Goal: Transaction & Acquisition: Purchase product/service

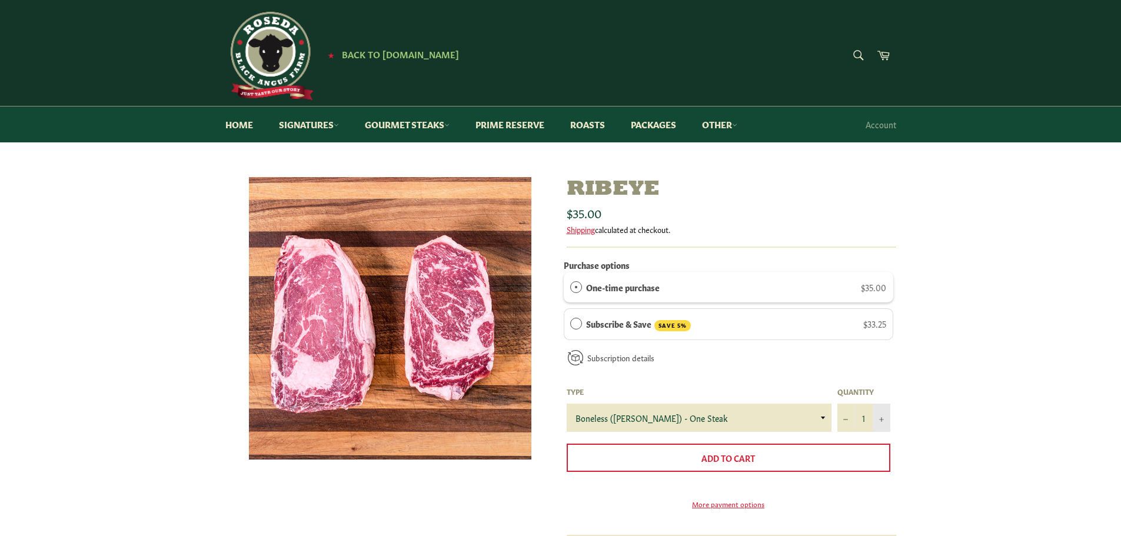
click at [885, 414] on button "+" at bounding box center [882, 418] width 18 height 28
type input "2"
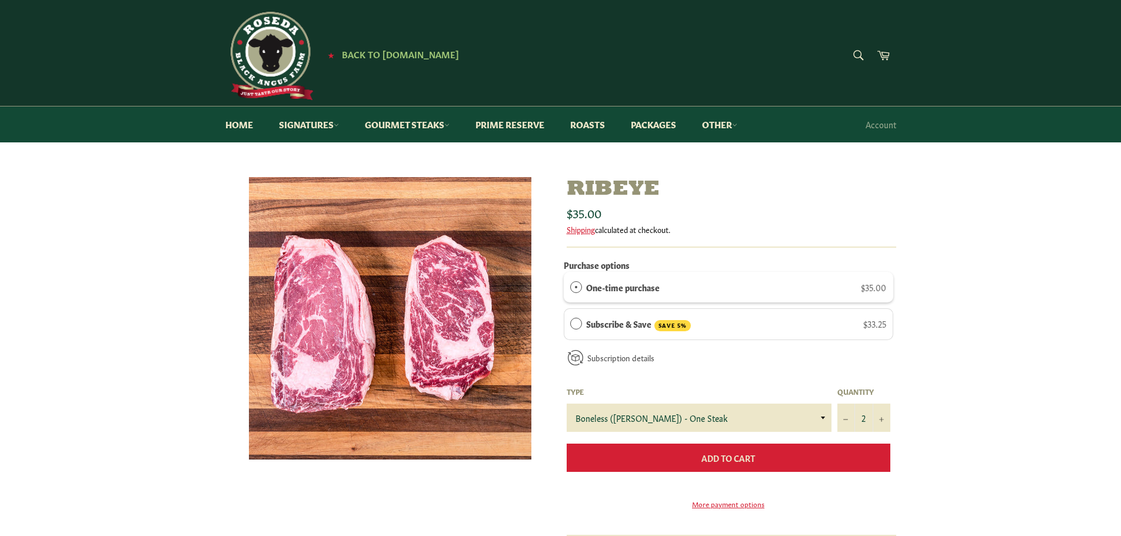
click at [755, 456] on span "Add to Cart" at bounding box center [729, 458] width 54 height 12
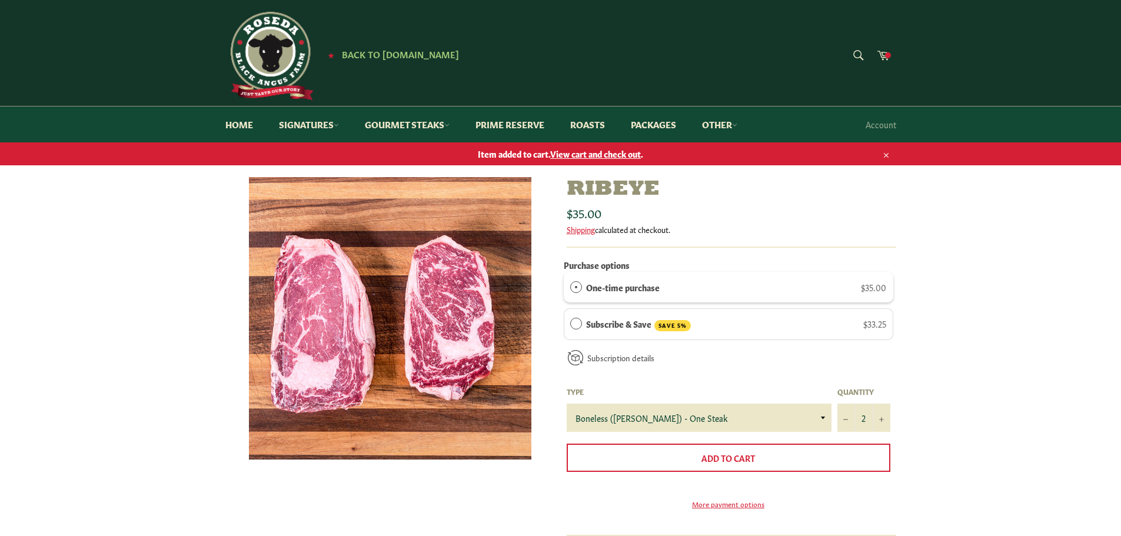
click at [576, 155] on span "View cart and check out" at bounding box center [595, 154] width 91 height 12
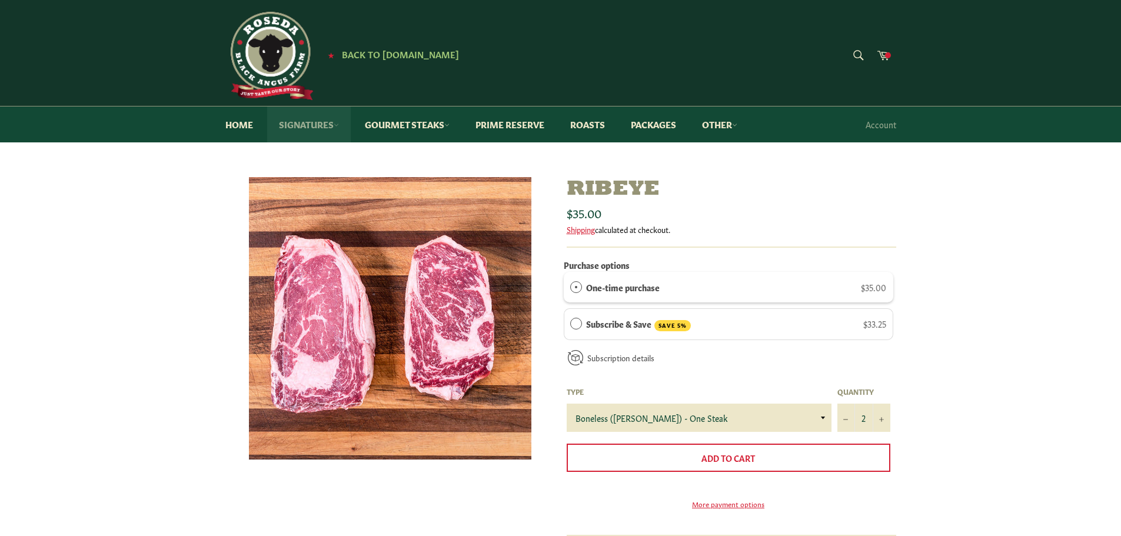
click at [300, 127] on link "Signatures" at bounding box center [309, 125] width 84 height 36
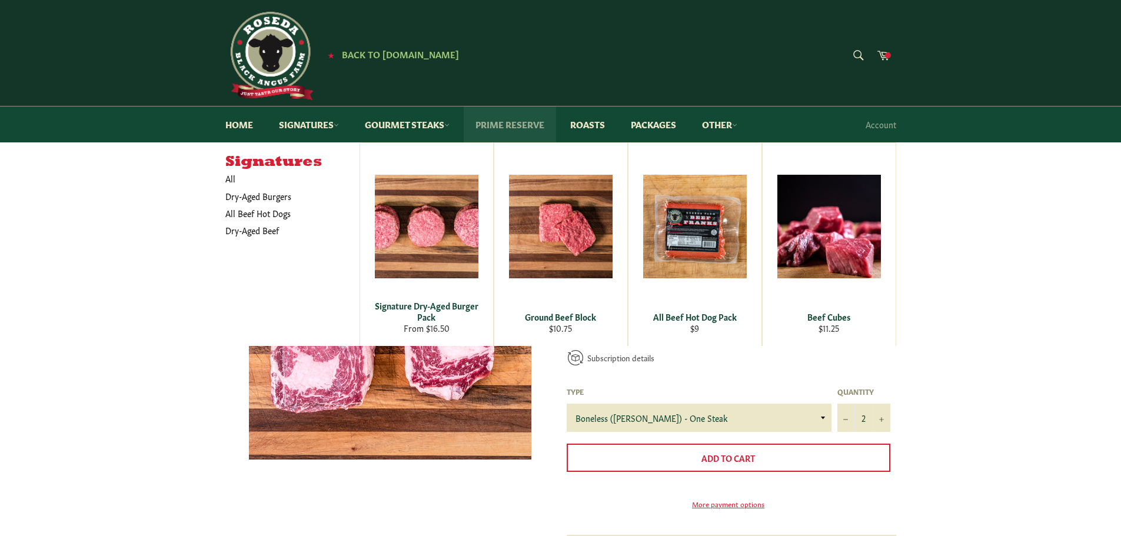
click at [511, 124] on link "Prime Reserve" at bounding box center [510, 125] width 92 height 36
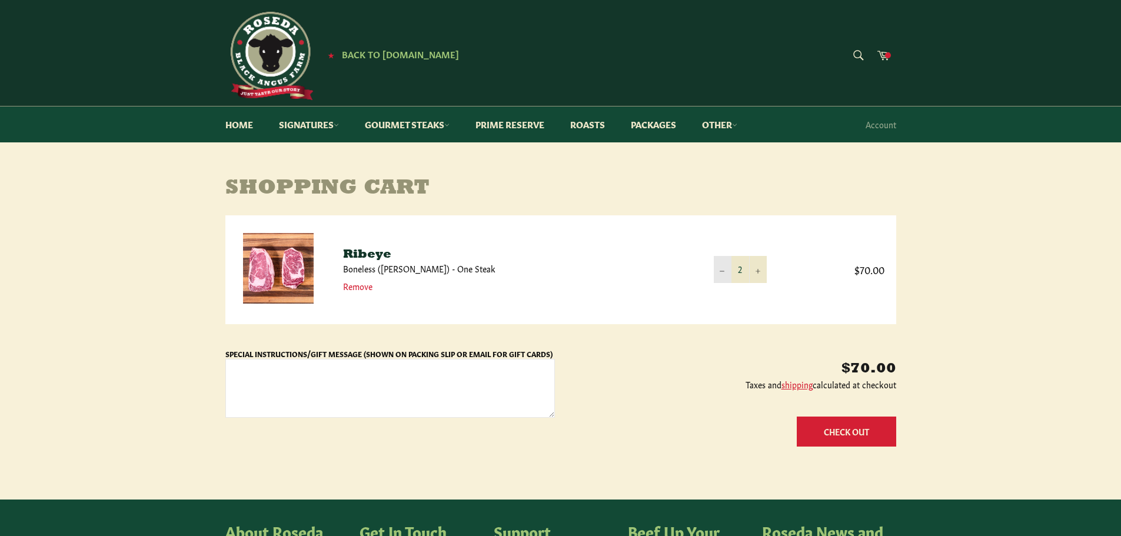
click at [720, 271] on icon "Reduce item quantity by one" at bounding box center [722, 271] width 5 height 5
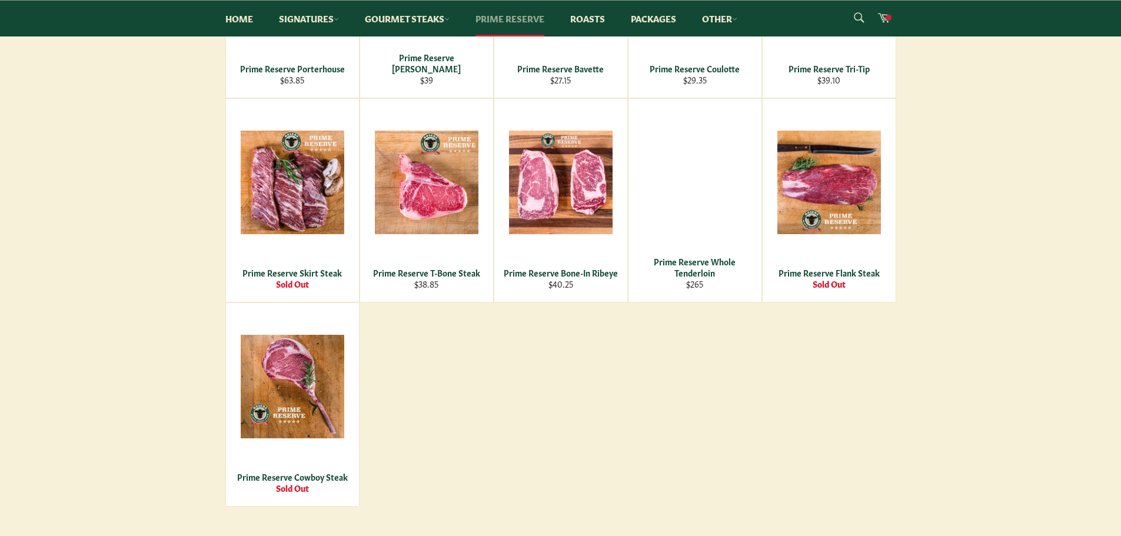
scroll to position [706, 0]
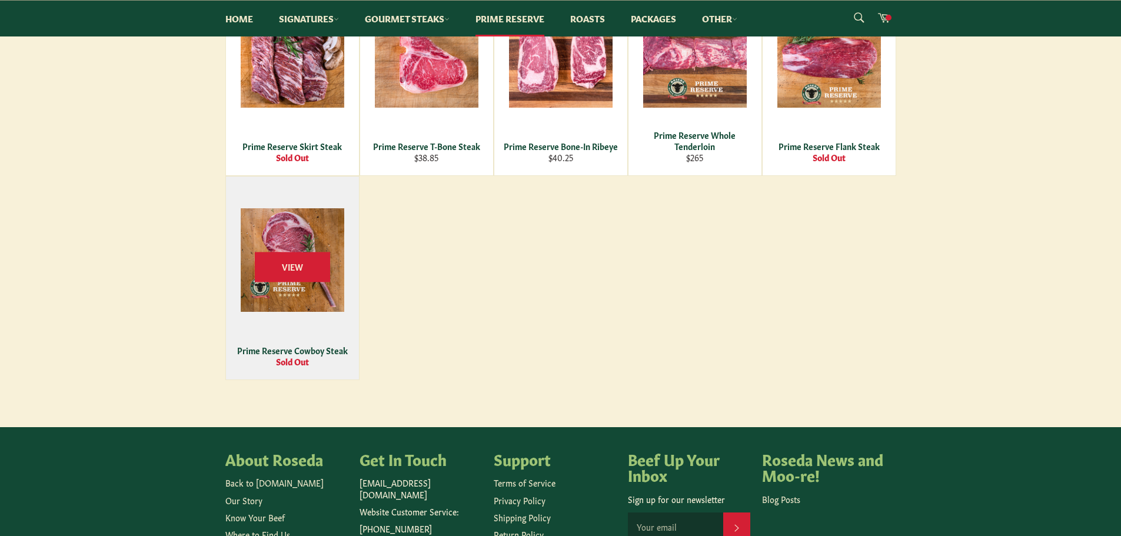
click at [280, 290] on div "View" at bounding box center [292, 278] width 133 height 203
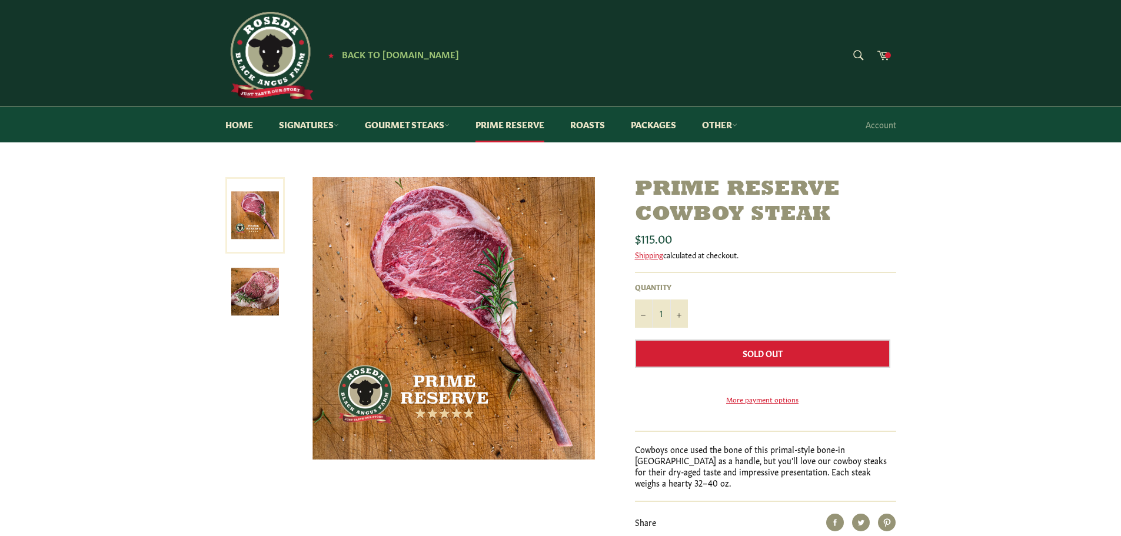
click at [241, 278] on img at bounding box center [255, 292] width 48 height 48
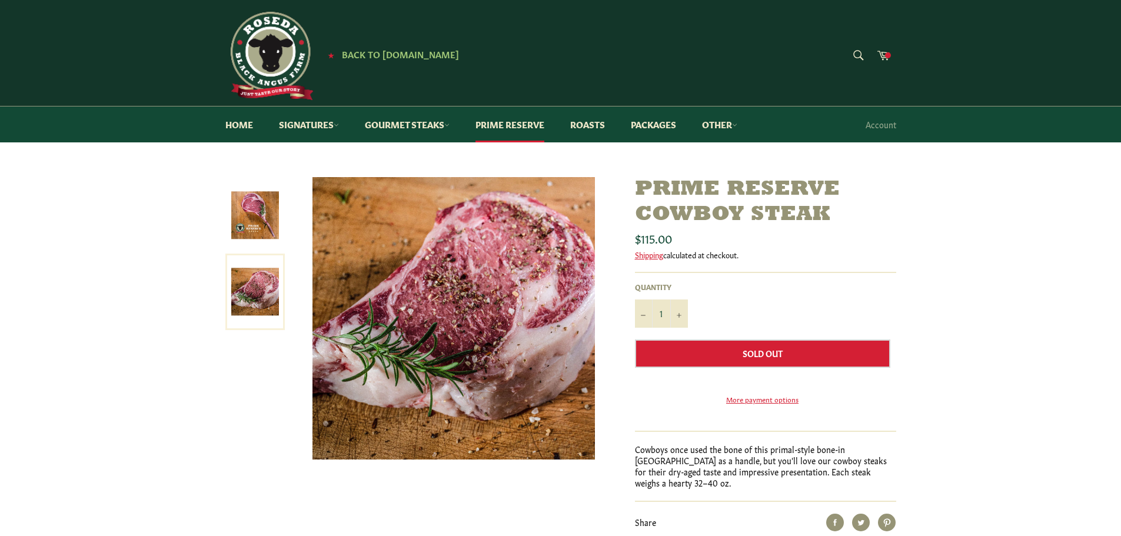
click at [234, 206] on img at bounding box center [255, 215] width 48 height 48
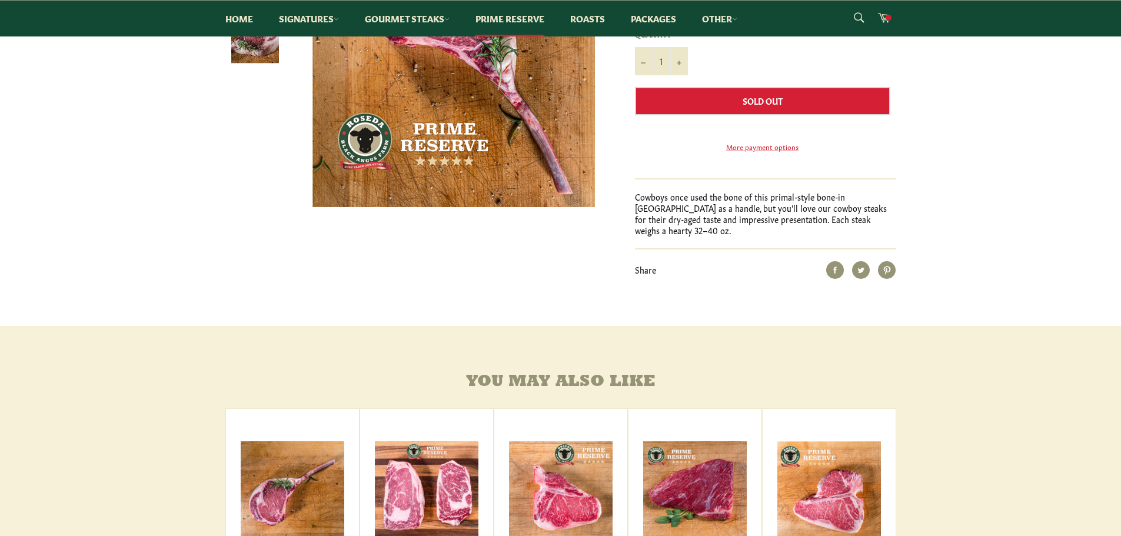
scroll to position [412, 0]
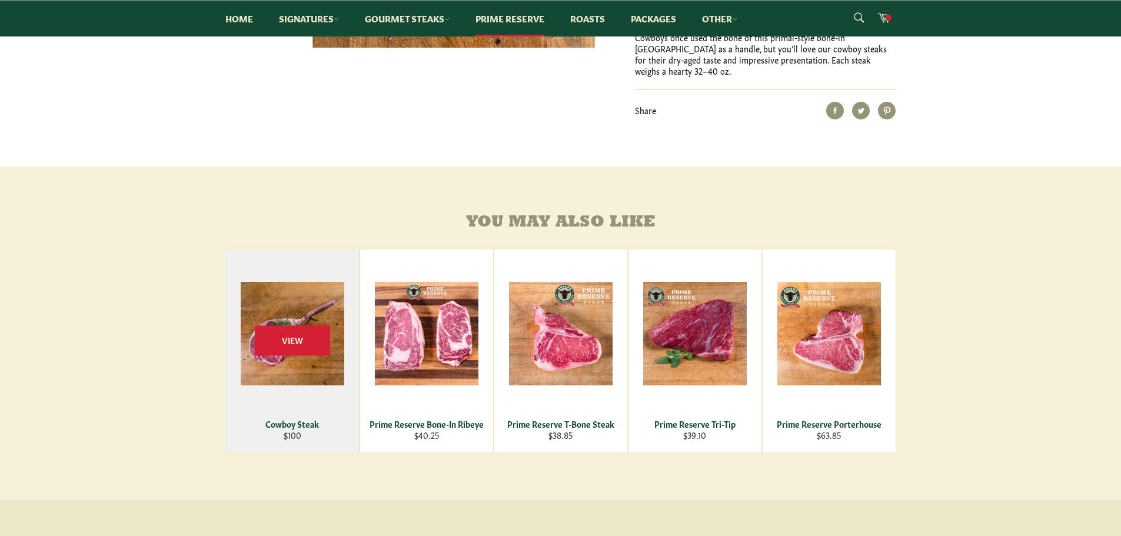
click at [313, 368] on div "View" at bounding box center [292, 351] width 133 height 203
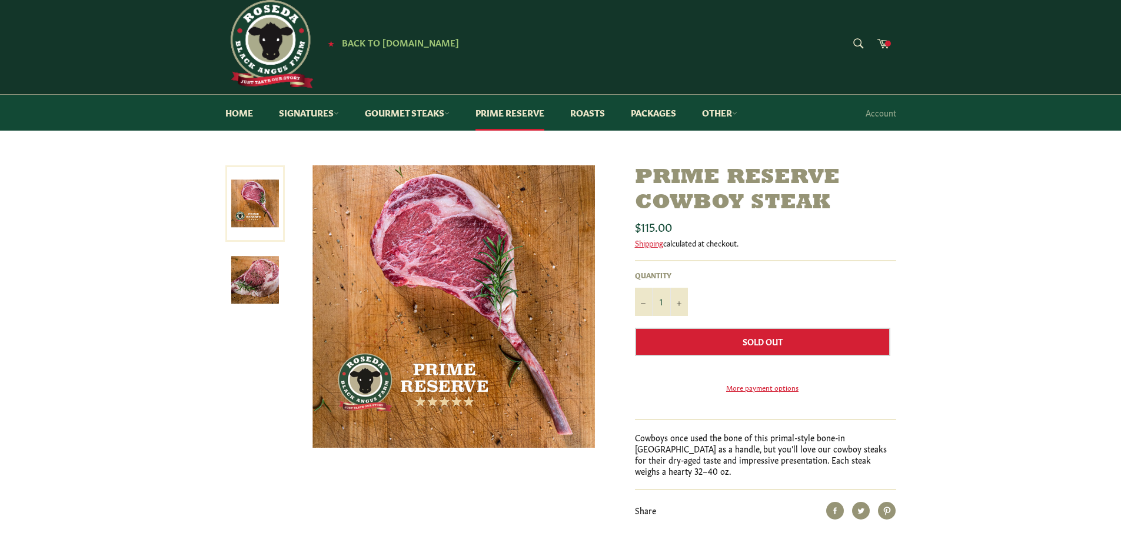
scroll to position [0, 0]
